Goal: Complete application form: Complete application form

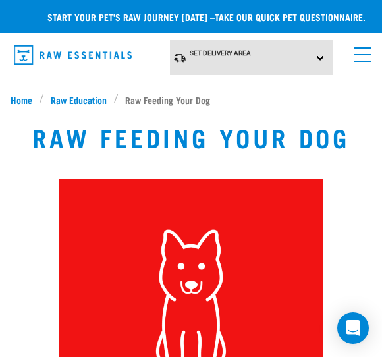
click at [332, 16] on link "take our quick pet questionnaire." at bounding box center [290, 16] width 151 height 5
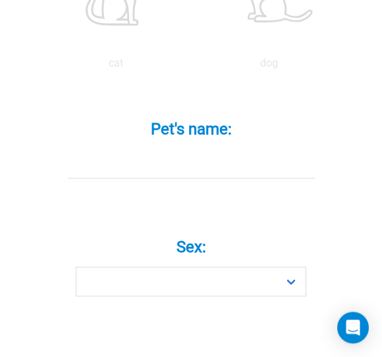
scroll to position [506, 0]
click at [160, 161] on input "Pet's name: *" at bounding box center [191, 163] width 247 height 30
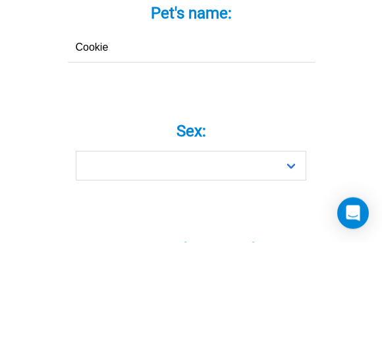
type input "Cookie"
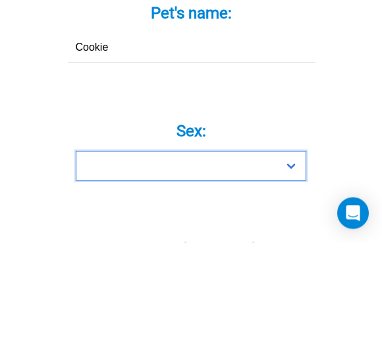
click at [207, 266] on select "Boy Girl" at bounding box center [191, 281] width 230 height 30
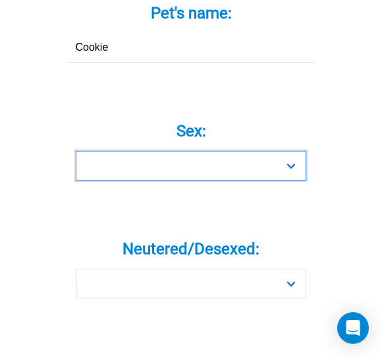
select select "girl"
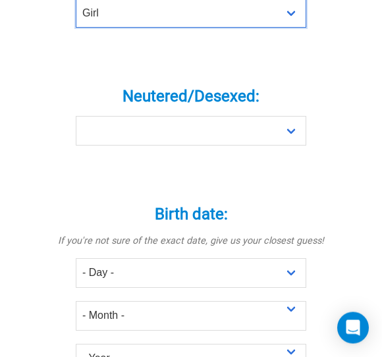
scroll to position [773, 0]
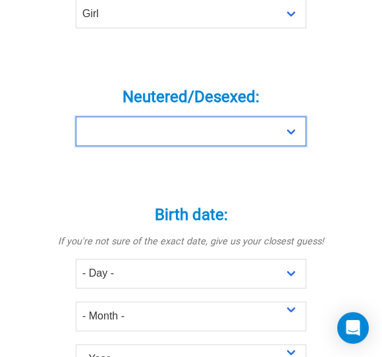
click at [247, 124] on select "Yes No" at bounding box center [191, 131] width 230 height 30
select select "no"
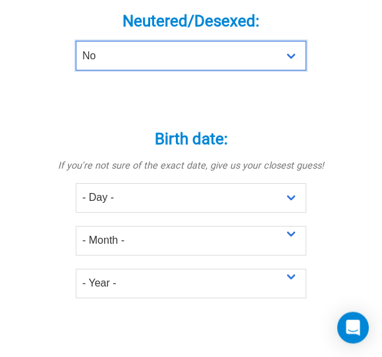
scroll to position [849, 0]
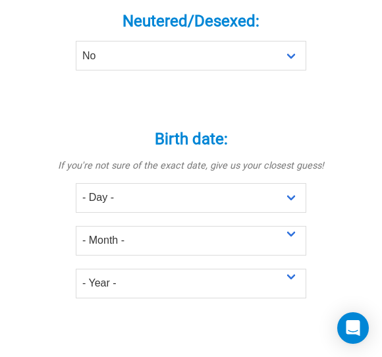
click at [170, 191] on select "- Day - 1 2 3 4 5 6 7 8 9 10 11 12 13 14 15 16 17 18 19 20 21 22 23 24 25 26 27" at bounding box center [191, 198] width 230 height 30
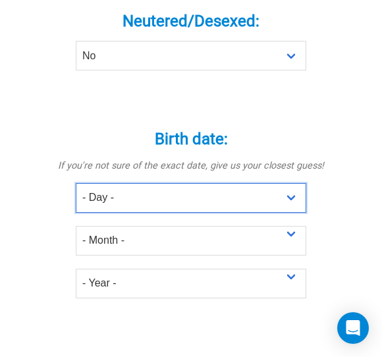
select select "28"
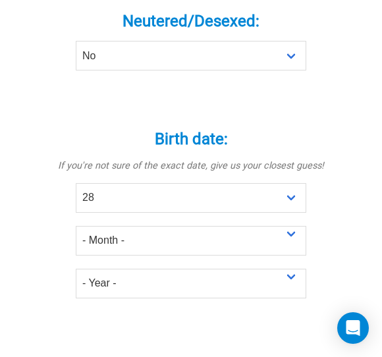
click at [236, 242] on select "- Month - January February March April May June July August September October N…" at bounding box center [191, 241] width 230 height 30
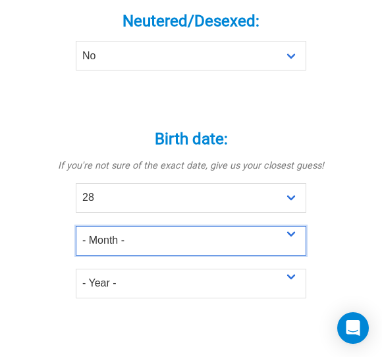
select select "December"
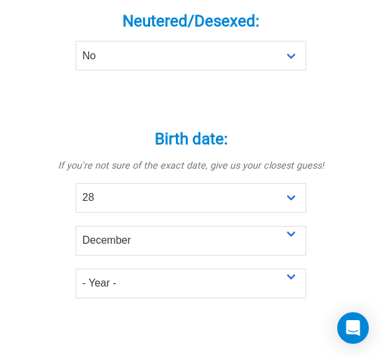
click at [224, 286] on select "- Year - 2025 2024 2023 2022 2021 2020 2019 2018 2017 2016 2015 2014 2013 2012" at bounding box center [191, 284] width 230 height 30
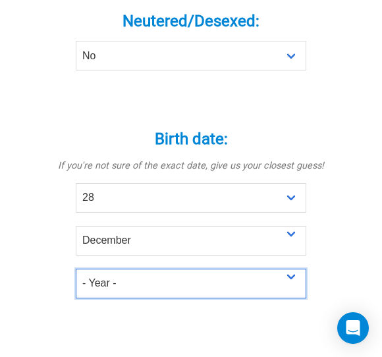
select select "2024"
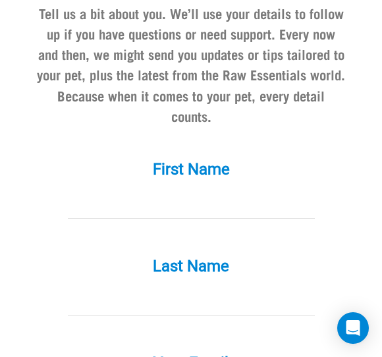
scroll to position [1239, 0]
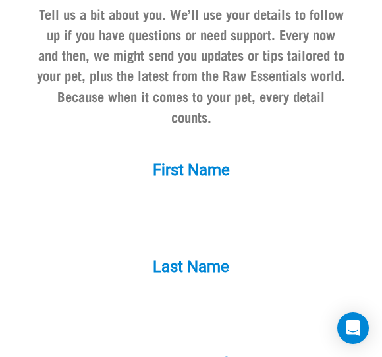
click at [170, 219] on input "First Name *" at bounding box center [191, 205] width 247 height 30
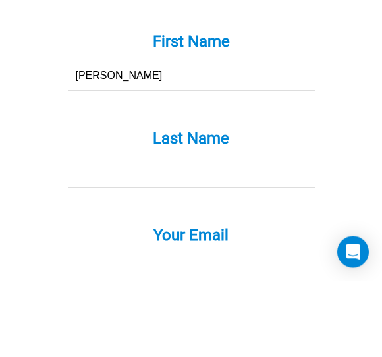
scroll to position [1293, 0]
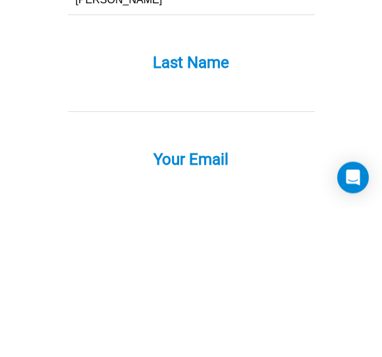
type input "Janine"
click at [192, 233] on input "Last Name *" at bounding box center [191, 248] width 247 height 30
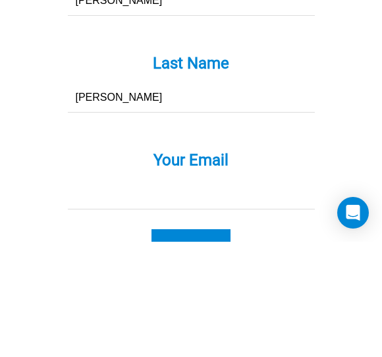
scroll to position [1353, 0]
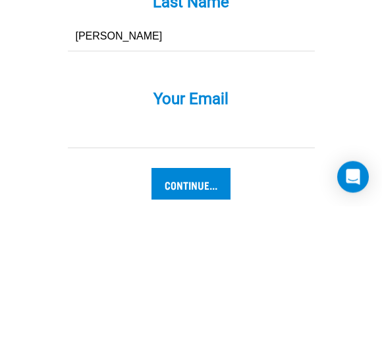
type input "Johnston"
click at [118, 270] on input "Your Email *" at bounding box center [191, 285] width 247 height 30
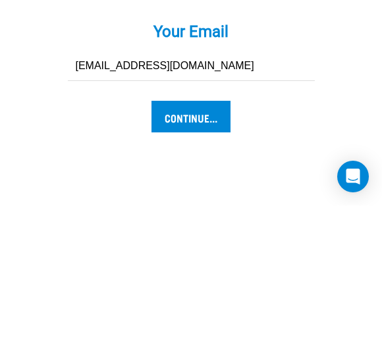
type input "grinners@xtra.co.nz"
click at [208, 252] on input "Continue..." at bounding box center [190, 268] width 79 height 32
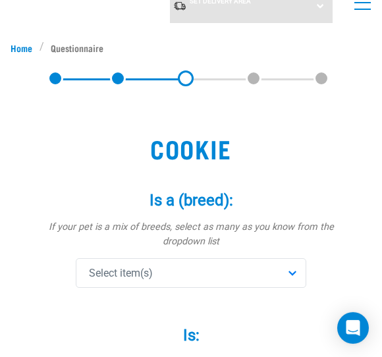
scroll to position [54, 0]
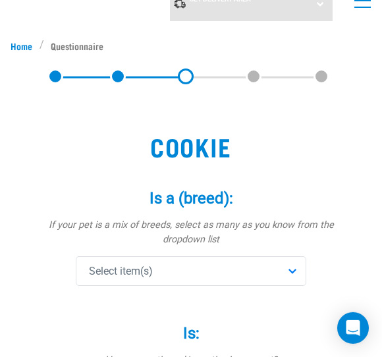
click at [294, 272] on div "Select item(s)" at bounding box center [191, 271] width 230 height 30
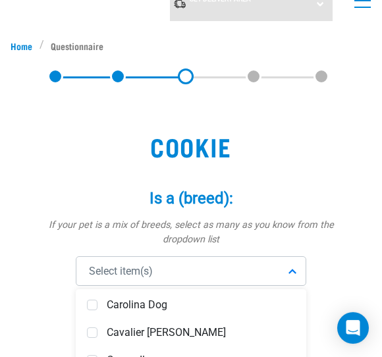
scroll to position [1464, 0]
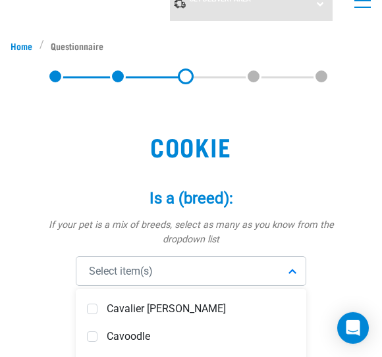
click at [136, 338] on span "Cavoodle" at bounding box center [201, 336] width 188 height 13
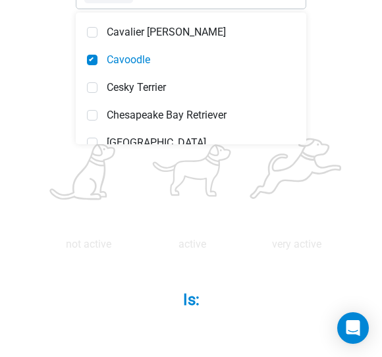
scroll to position [328, 0]
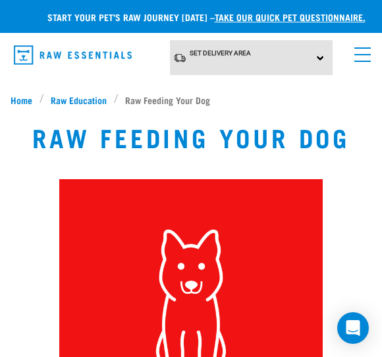
click at [322, 18] on link "take our quick pet questionnaire." at bounding box center [290, 16] width 151 height 5
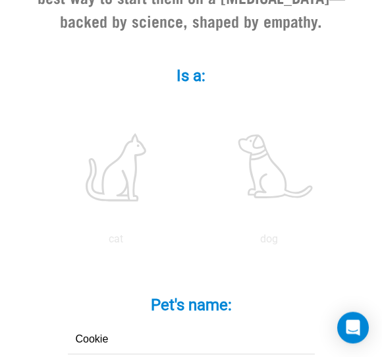
scroll to position [330, 0]
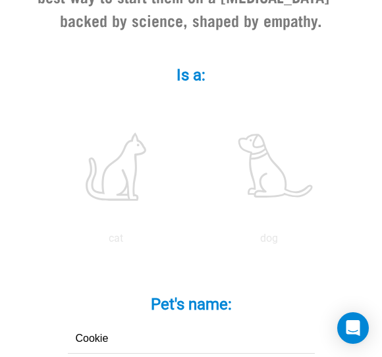
click at [283, 178] on label at bounding box center [269, 167] width 148 height 112
click at [192, 242] on input "radio" at bounding box center [192, 242] width 0 height 0
radio input "true"
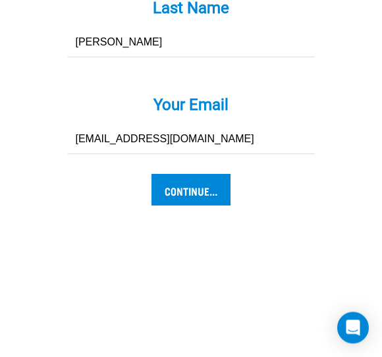
click at [186, 206] on input "Continue..." at bounding box center [190, 190] width 79 height 32
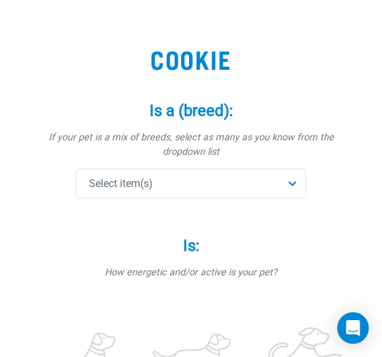
scroll to position [146, 0]
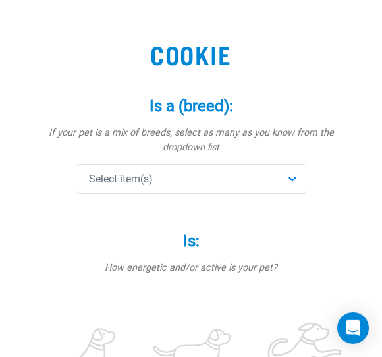
click at [292, 175] on div "Select item(s)" at bounding box center [191, 179] width 230 height 30
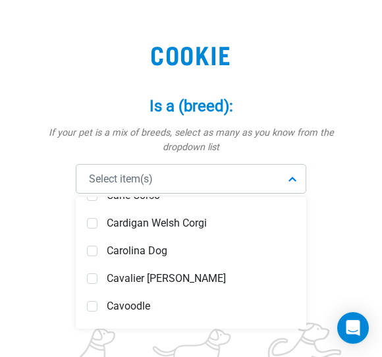
scroll to position [1403, 0]
click at [119, 306] on span "Cavoodle" at bounding box center [201, 305] width 188 height 13
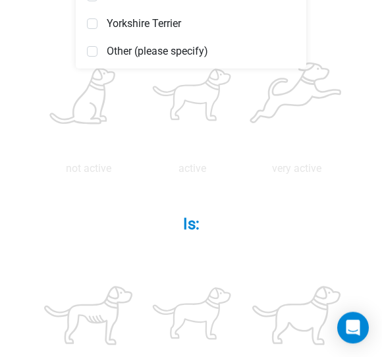
scroll to position [405, 0]
click at [242, 99] on label at bounding box center [192, 97] width 99 height 112
click at [140, 172] on input "radio" at bounding box center [140, 172] width 0 height 0
radio input "true"
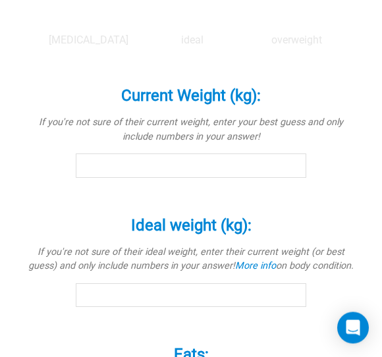
scroll to position [754, 0]
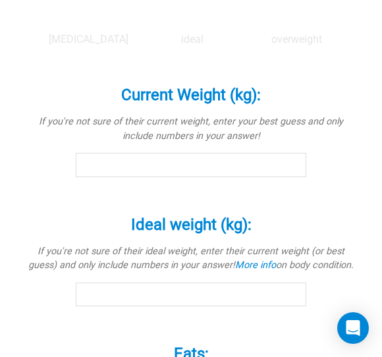
click at [140, 43] on input "radio" at bounding box center [140, 43] width 0 height 0
radio input "true"
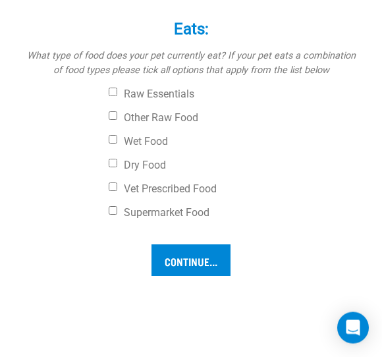
scroll to position [1076, 0]
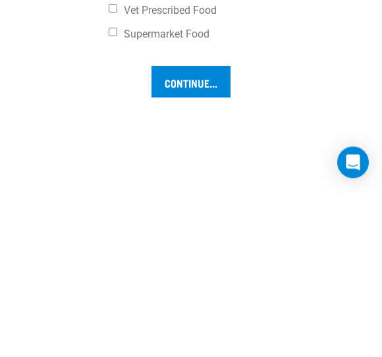
scroll to position [1091, 0]
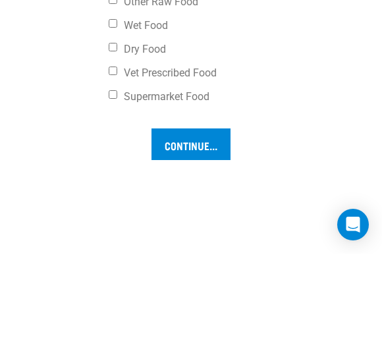
type input "6"
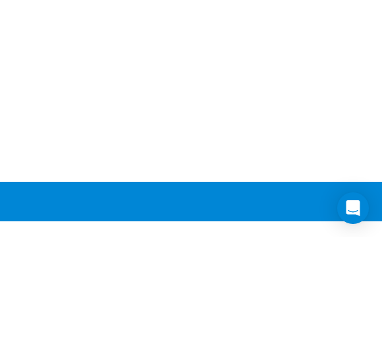
scroll to position [1249, 0]
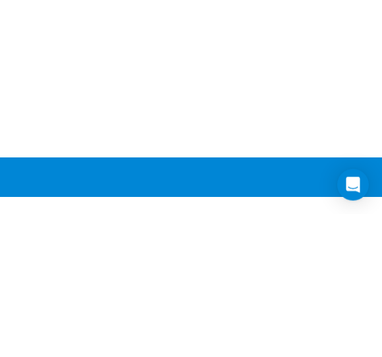
type input "6"
checkbox input "true"
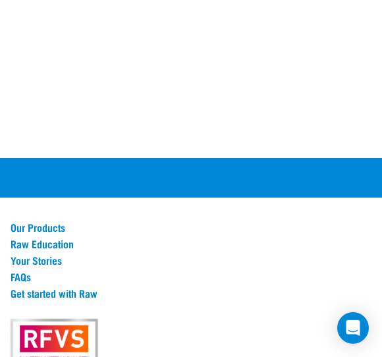
checkbox input "true"
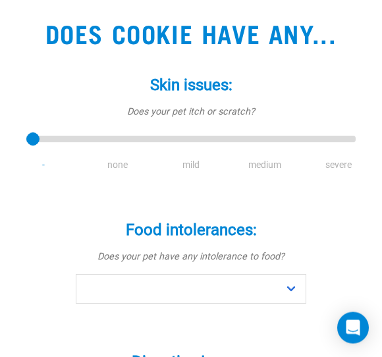
scroll to position [167, 0]
click at [124, 172] on li "none" at bounding box center [117, 165] width 74 height 14
click at [120, 172] on li "none" at bounding box center [117, 165] width 74 height 14
type input "1"
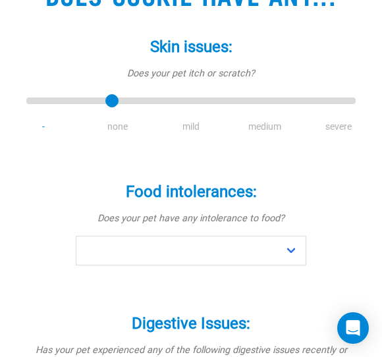
scroll to position [206, 0]
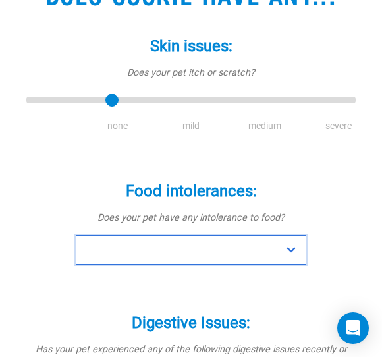
click at [295, 265] on select "No Yes" at bounding box center [191, 250] width 230 height 30
select select "no"
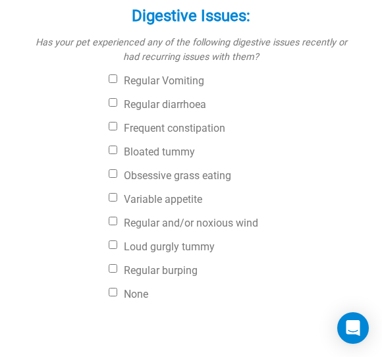
scroll to position [512, 0]
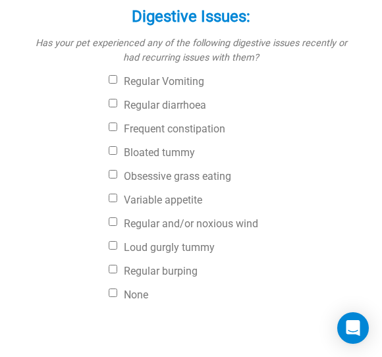
click at [116, 297] on input "None" at bounding box center [113, 292] width 9 height 9
checkbox input "true"
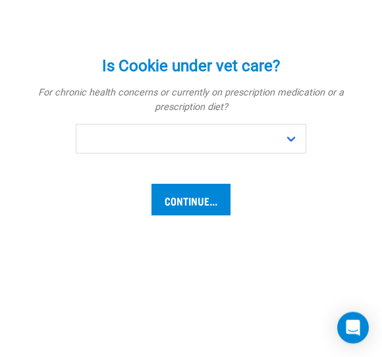
scroll to position [811, 0]
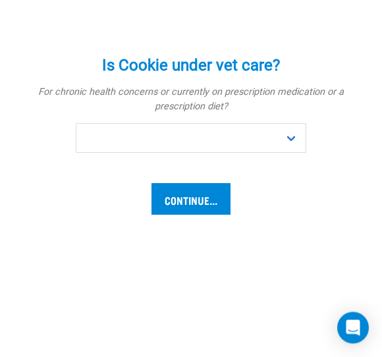
click at [297, 153] on select "No Yes" at bounding box center [191, 139] width 230 height 30
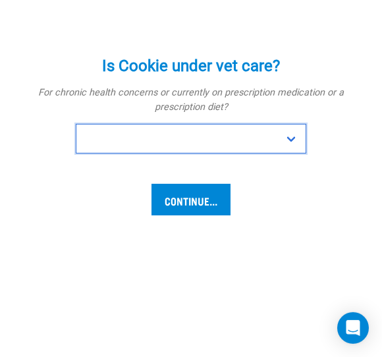
select select "no"
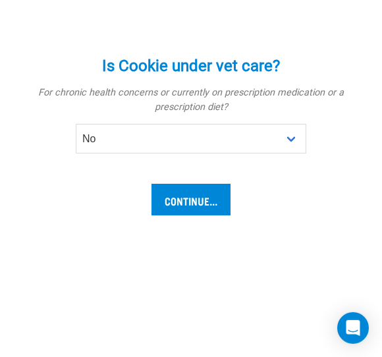
click at [209, 215] on input "Continue..." at bounding box center [190, 200] width 79 height 32
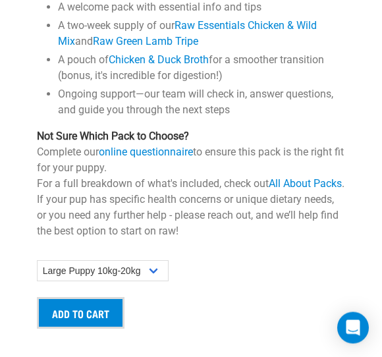
scroll to position [1668, 0]
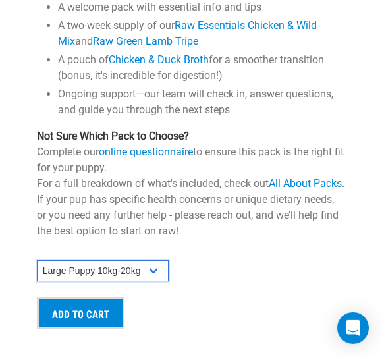
click at [160, 262] on select "Small Puppy up to 5kg Medium Puppy 5kg-10kg Large Puppy 10kg-20kg" at bounding box center [103, 270] width 132 height 21
select select "19644"
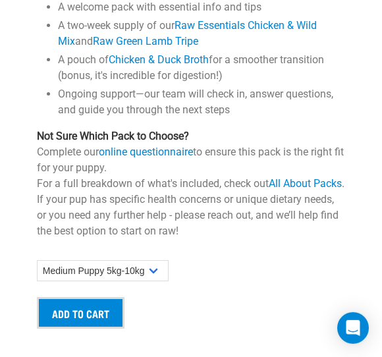
click at [108, 304] on input "Add to cart" at bounding box center [81, 313] width 88 height 32
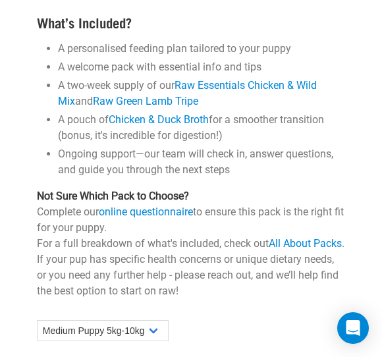
scroll to position [1598, 0]
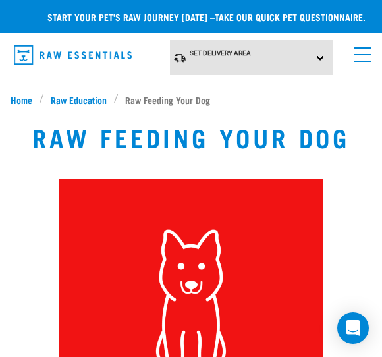
click at [169, 95] on li "Raw Feeding Your Dog" at bounding box center [165, 100] width 103 height 14
